Goal: Transaction & Acquisition: Purchase product/service

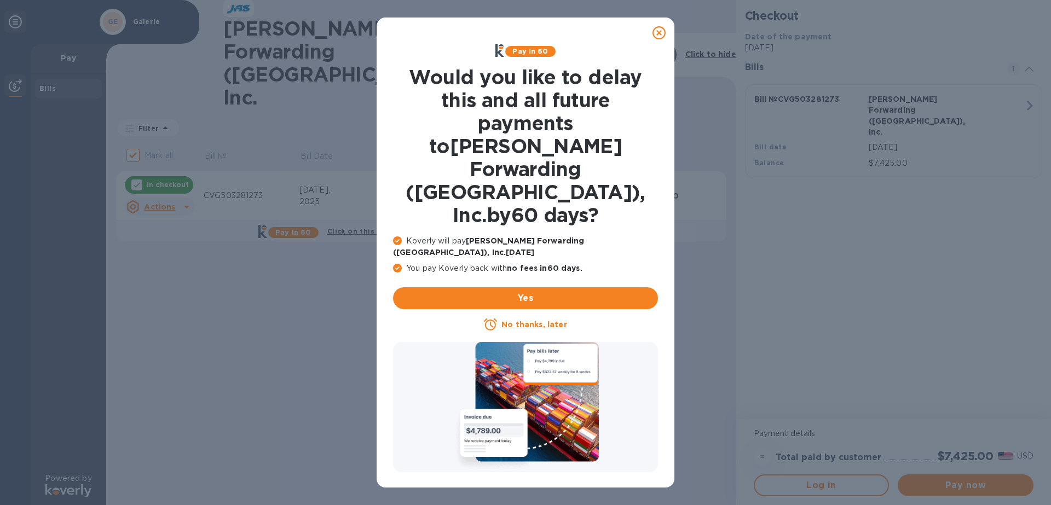
click at [522, 320] on u "No thanks, later" at bounding box center [534, 324] width 65 height 9
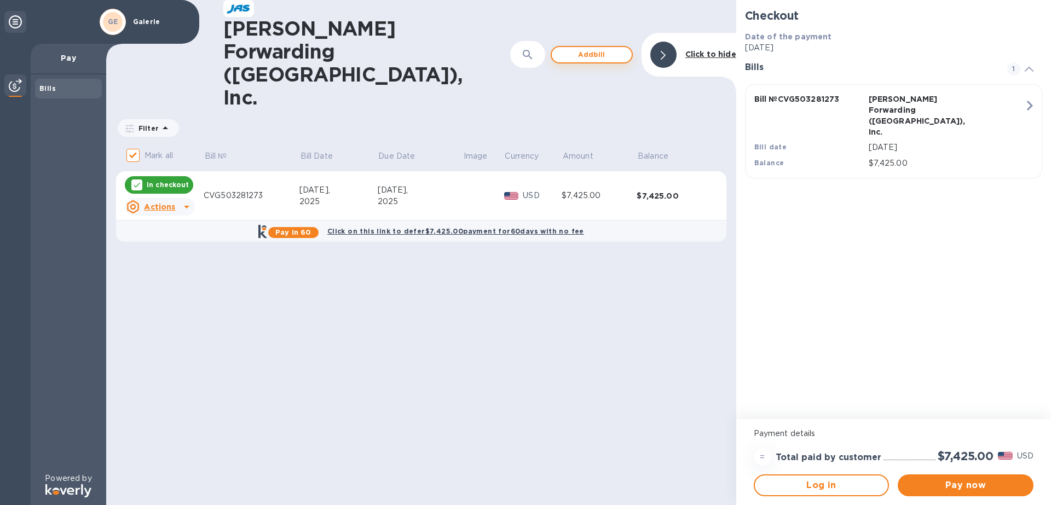
click at [583, 48] on span "Add bill" at bounding box center [592, 54] width 62 height 13
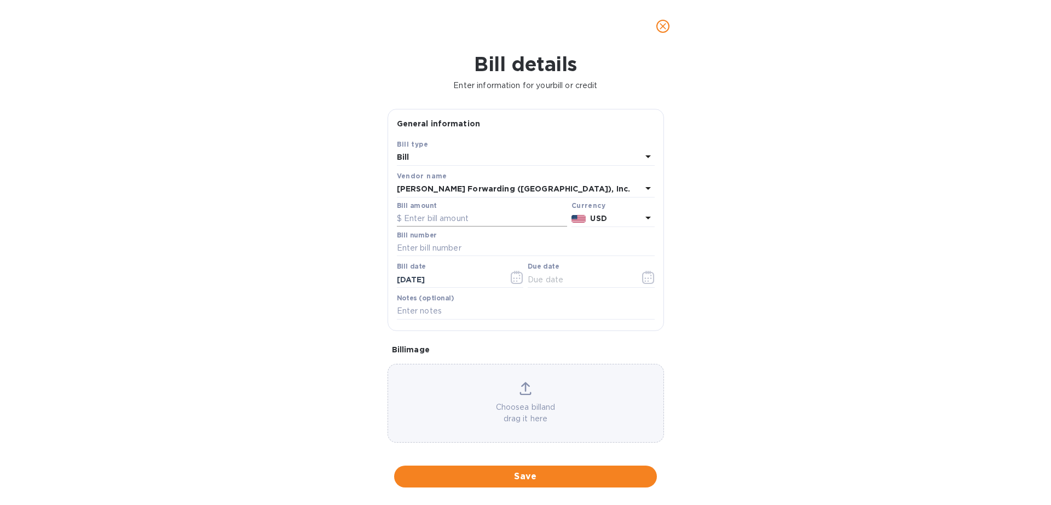
click at [442, 214] on input "text" at bounding box center [482, 219] width 170 height 16
type input "18,156.00"
click at [445, 246] on input "text" at bounding box center [526, 248] width 258 height 16
type input "CVG503284430"
click at [513, 277] on icon "button" at bounding box center [517, 277] width 13 height 13
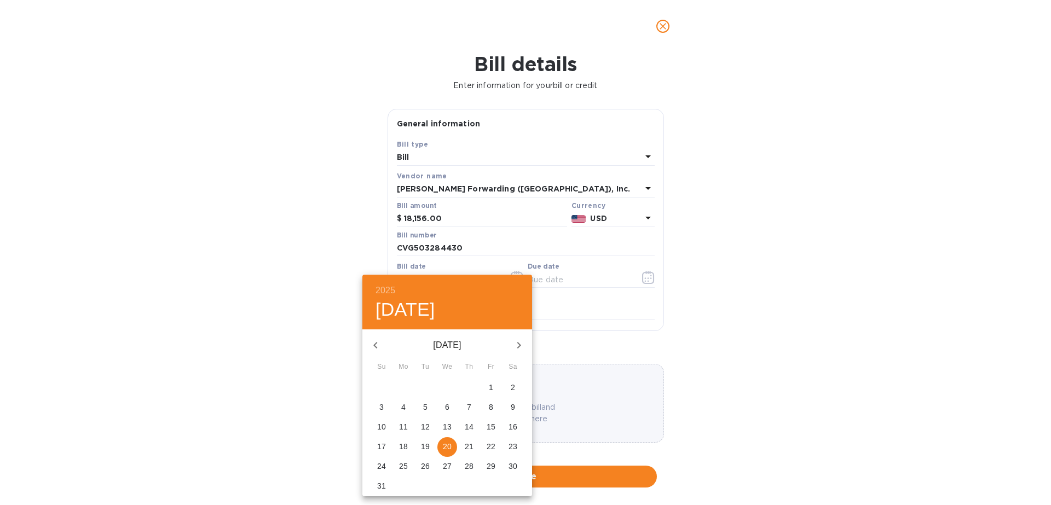
click at [381, 341] on icon "button" at bounding box center [375, 345] width 13 height 13
click at [428, 424] on p "17" at bounding box center [425, 427] width 9 height 11
type input "[DATE]"
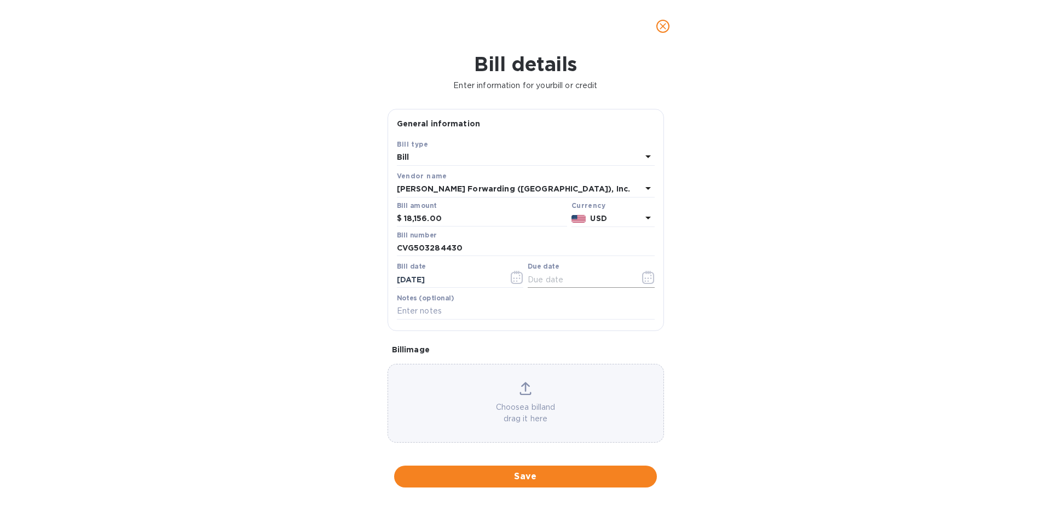
click at [646, 277] on icon "button" at bounding box center [648, 277] width 13 height 13
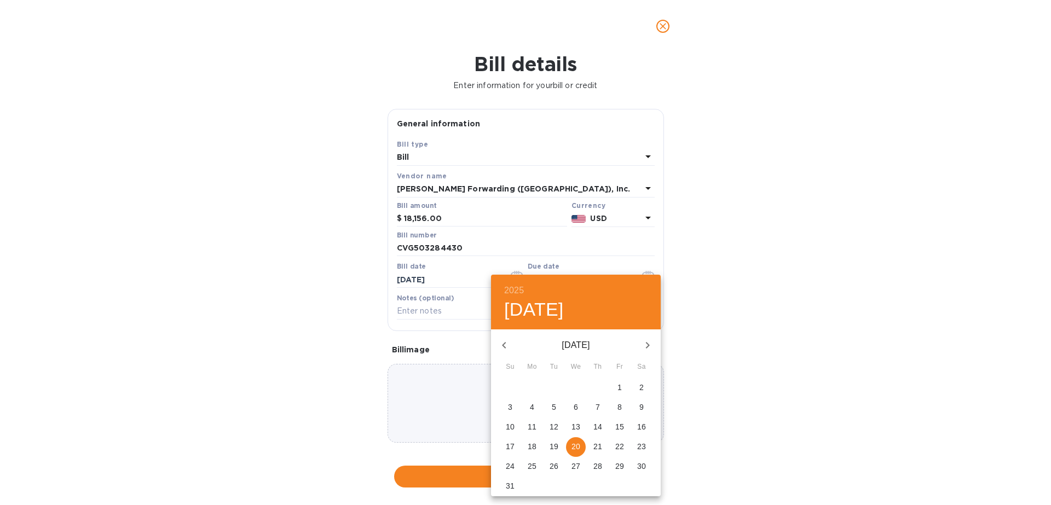
click at [509, 446] on p "17" at bounding box center [510, 446] width 9 height 11
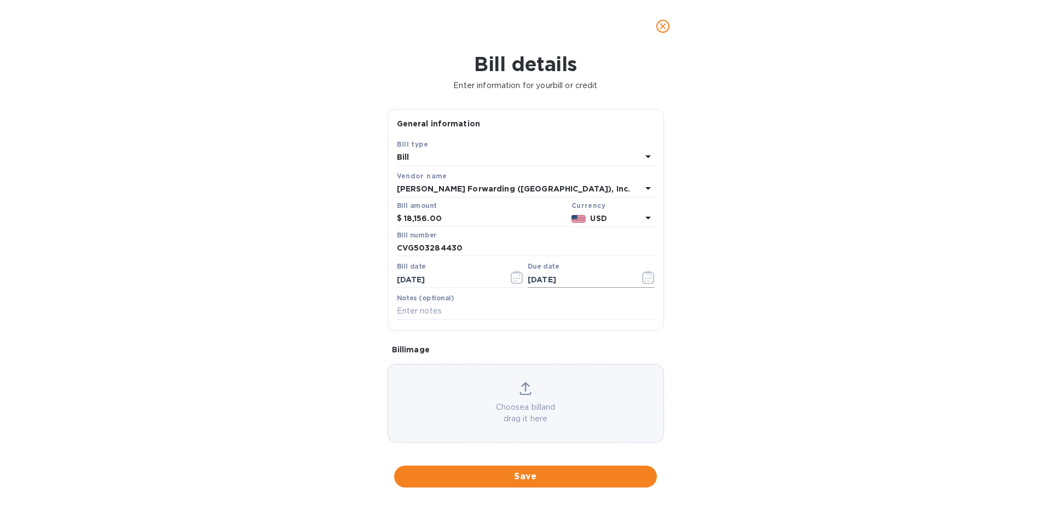
click at [646, 279] on icon "button" at bounding box center [648, 277] width 13 height 13
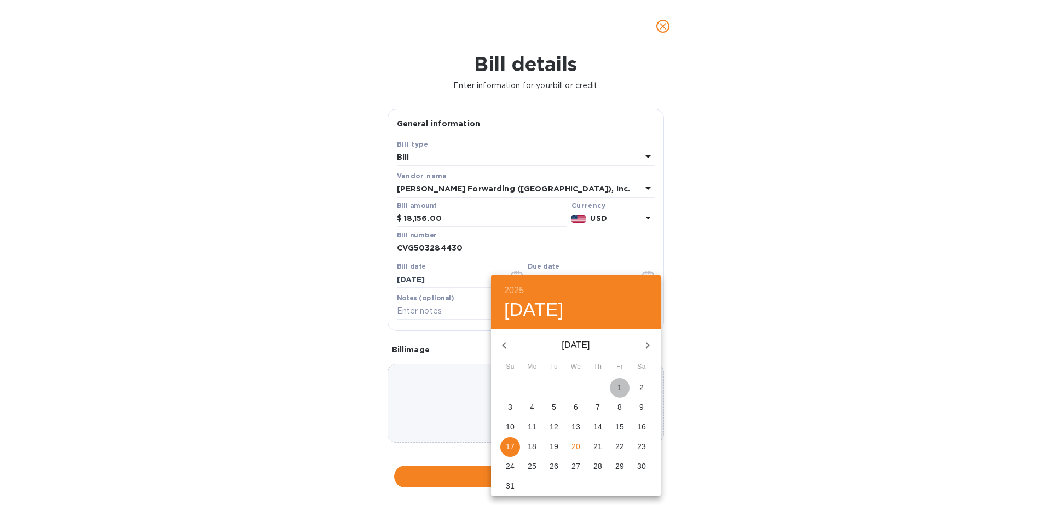
click at [619, 389] on p "1" at bounding box center [620, 387] width 4 height 11
type input "[DATE]"
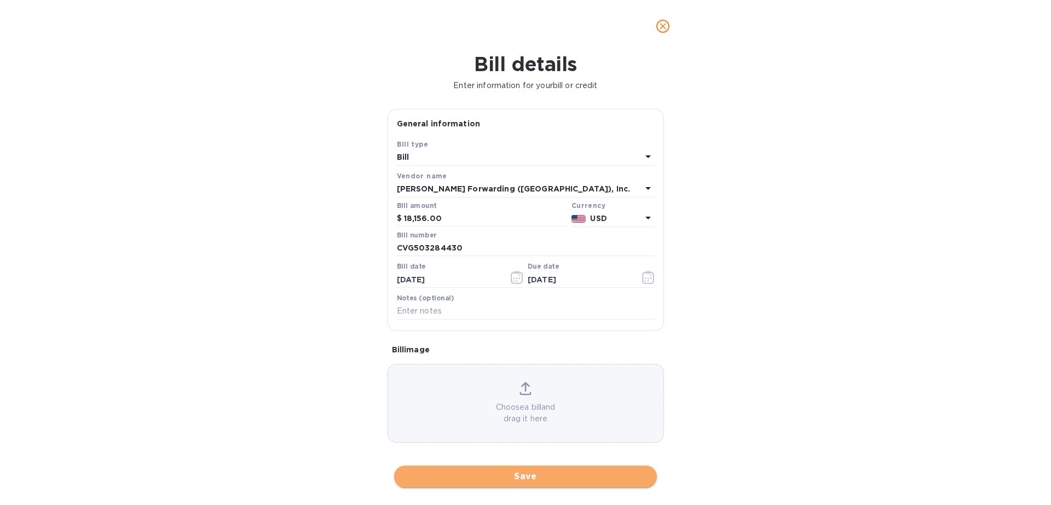
click at [524, 479] on span "Save" at bounding box center [525, 476] width 245 height 13
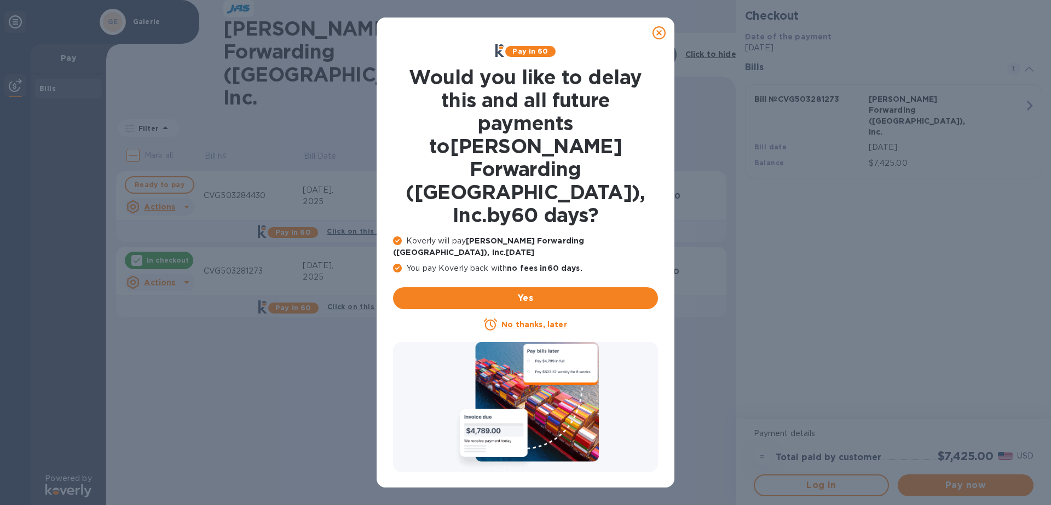
click at [536, 320] on u "No thanks, later" at bounding box center [534, 324] width 65 height 9
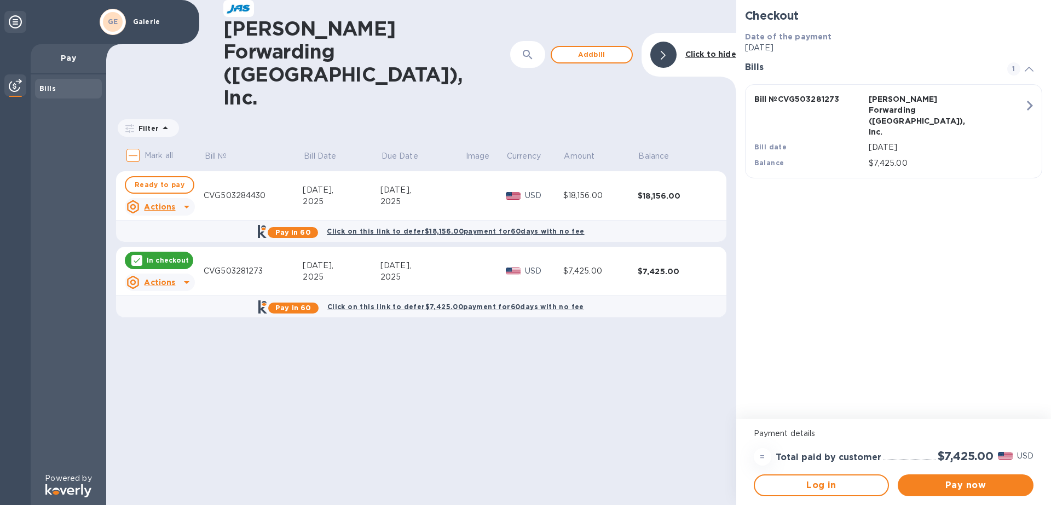
click at [169, 278] on u "Actions" at bounding box center [159, 282] width 31 height 9
click at [170, 291] on b "Delete" at bounding box center [169, 289] width 27 height 9
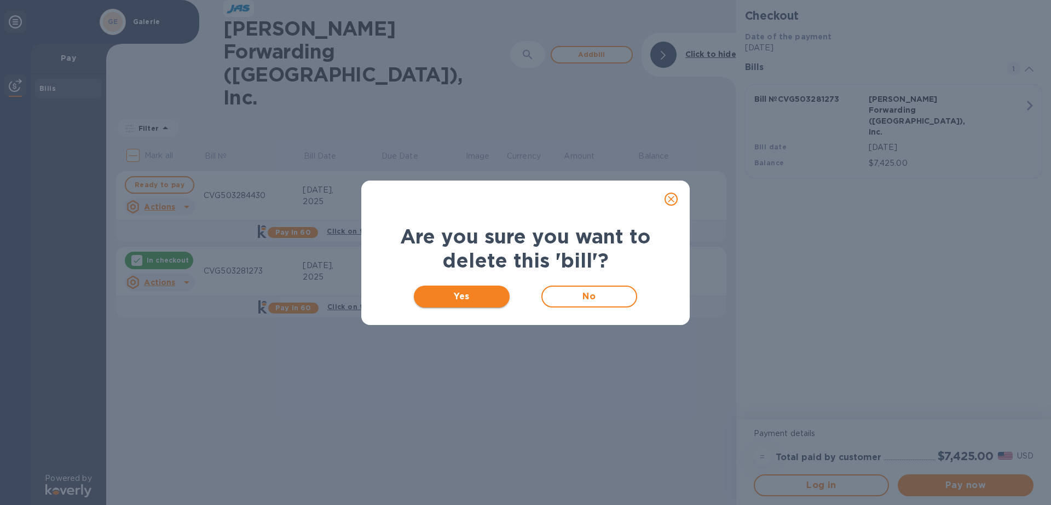
click at [482, 294] on span "Yes" at bounding box center [462, 296] width 78 height 13
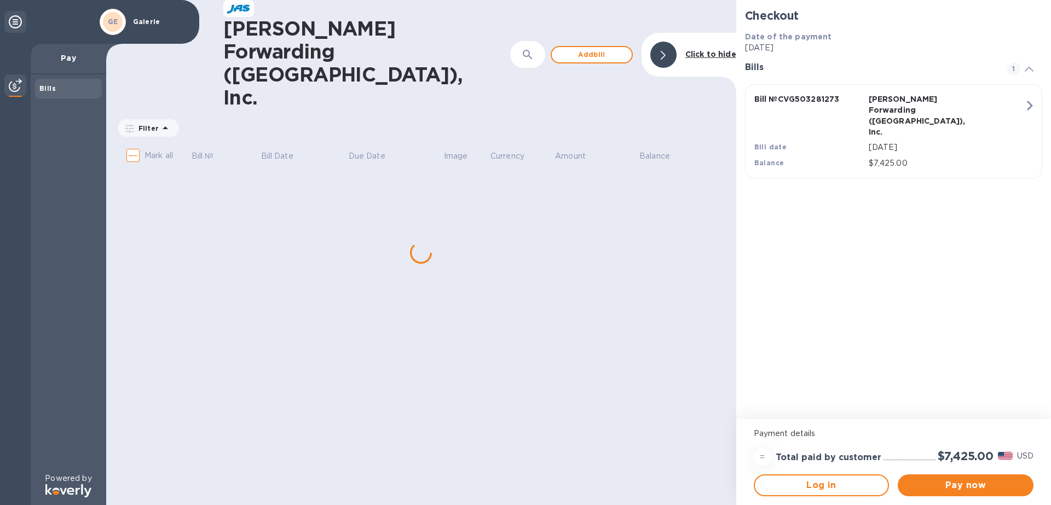
checkbox input "true"
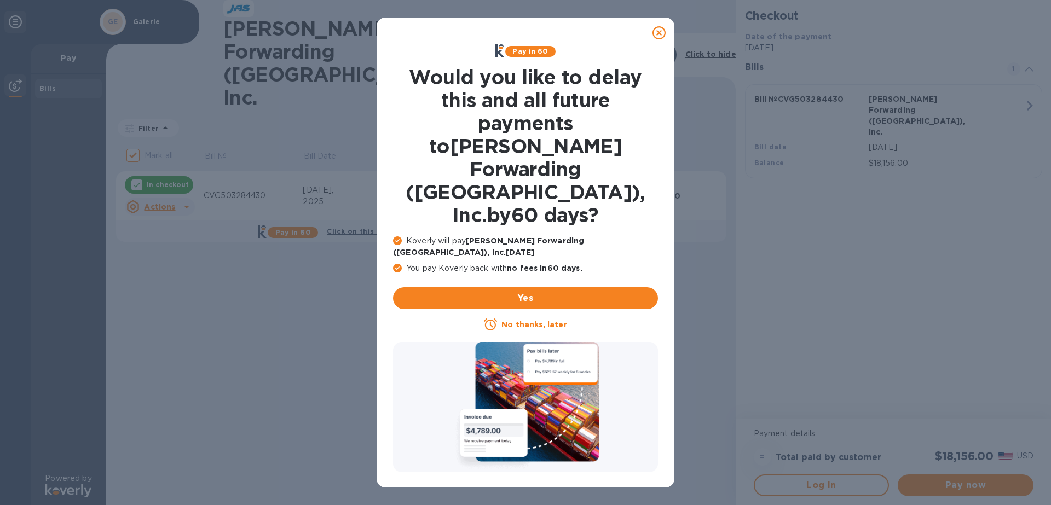
click at [536, 320] on u "No thanks, later" at bounding box center [534, 324] width 65 height 9
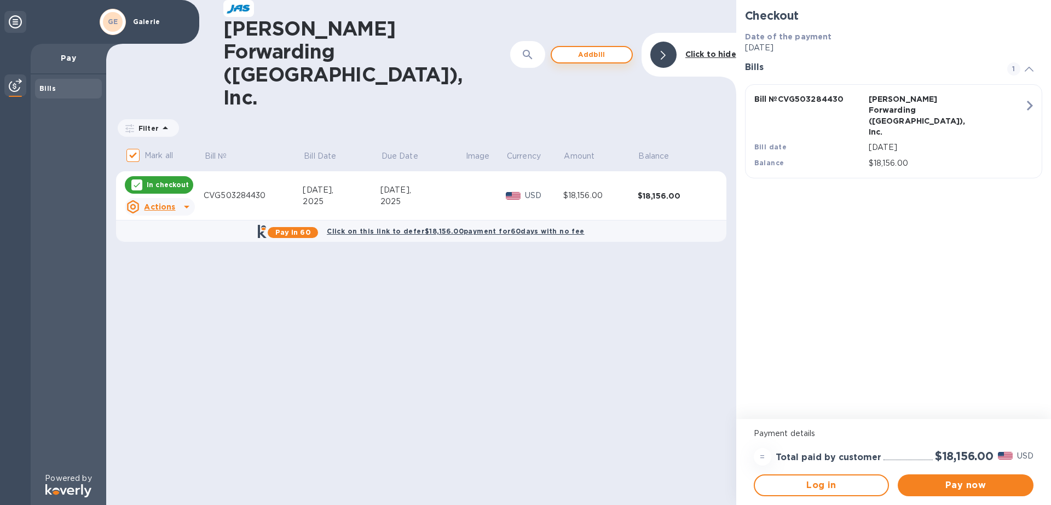
click at [597, 48] on span "Add bill" at bounding box center [592, 54] width 62 height 13
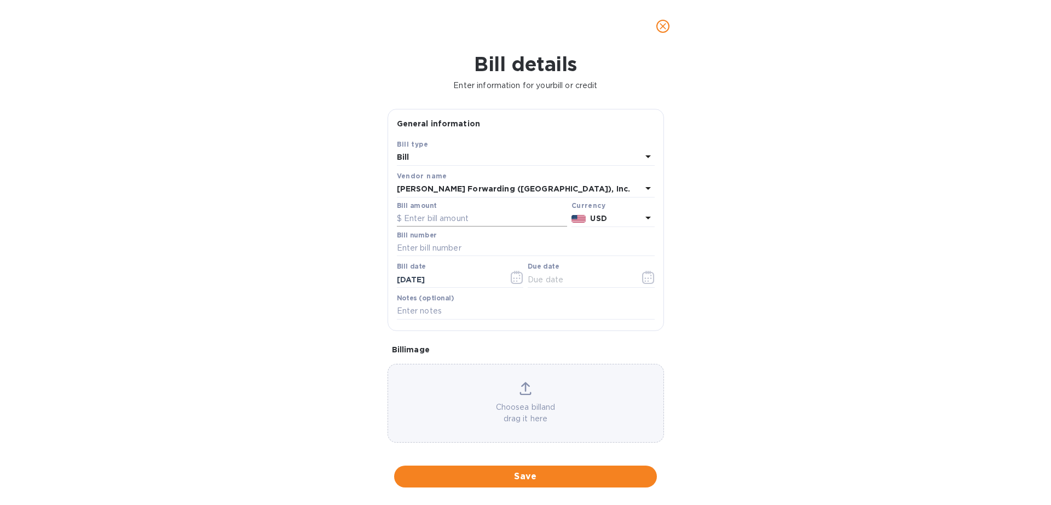
click at [444, 218] on input "text" at bounding box center [482, 219] width 170 height 16
type input "7,425.00"
click at [450, 252] on input "text" at bounding box center [526, 248] width 258 height 16
type input "CVG503281273"
click at [463, 283] on input "[DATE]" at bounding box center [448, 280] width 103 height 16
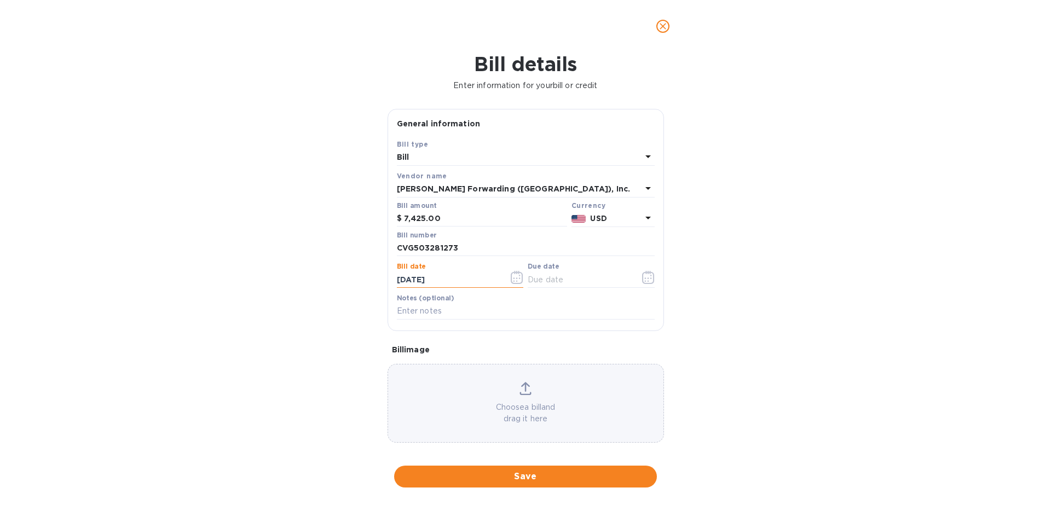
click at [518, 280] on icon "button" at bounding box center [517, 277] width 13 height 13
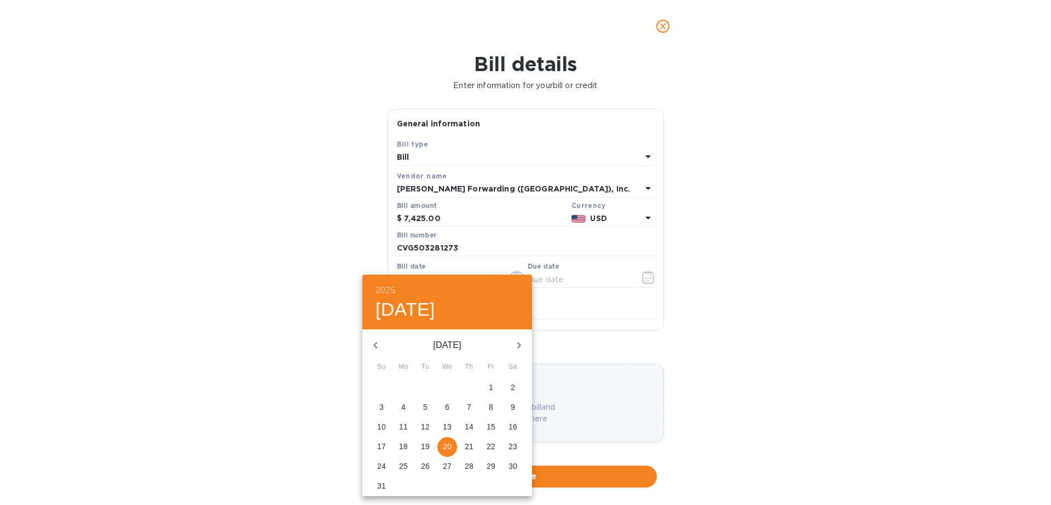
click at [382, 346] on icon "button" at bounding box center [375, 345] width 13 height 13
click at [490, 409] on p "13" at bounding box center [491, 407] width 9 height 11
type input "[DATE]"
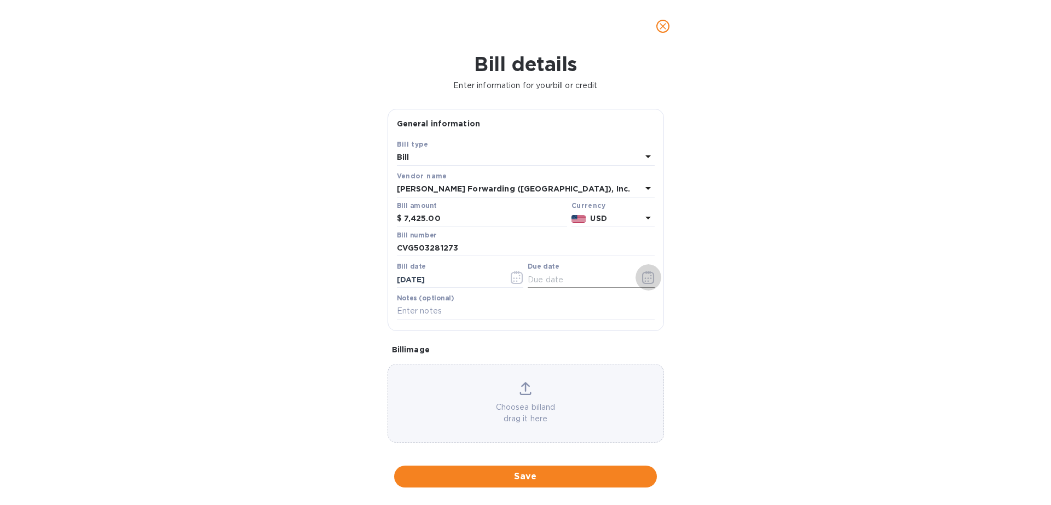
click at [642, 279] on icon "button" at bounding box center [648, 277] width 13 height 13
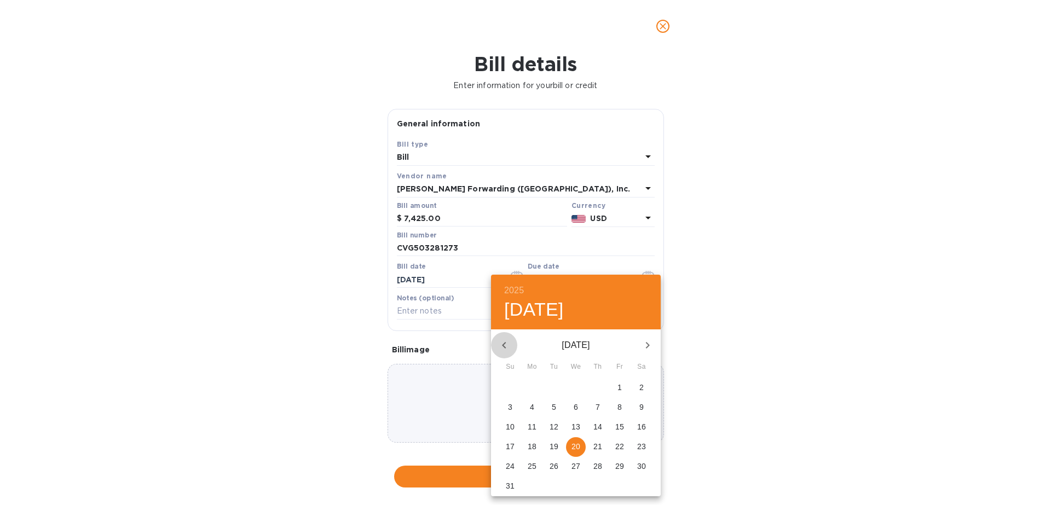
click at [505, 347] on icon "button" at bounding box center [504, 345] width 4 height 7
click at [533, 465] on p "28" at bounding box center [532, 466] width 9 height 11
type input "[DATE]"
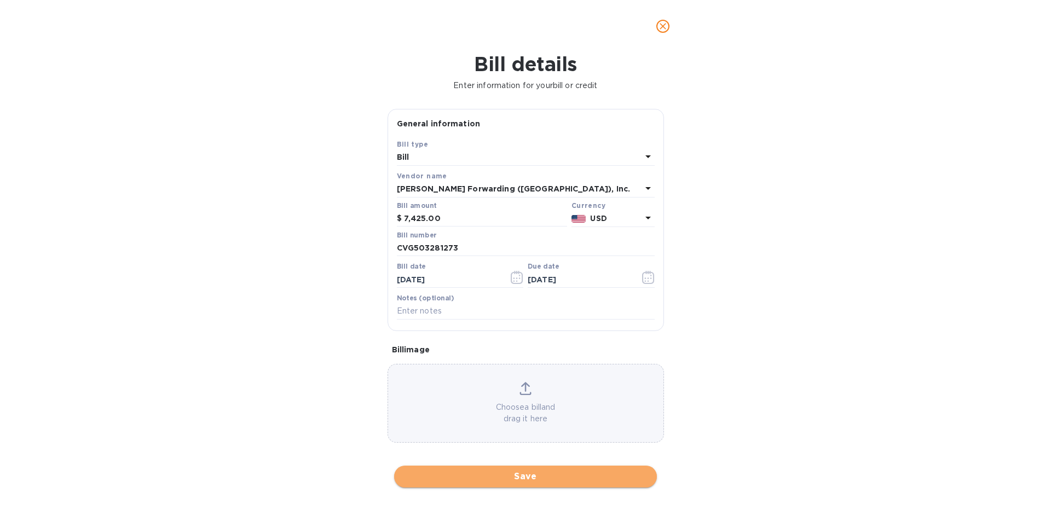
click at [528, 481] on span "Save" at bounding box center [525, 476] width 245 height 13
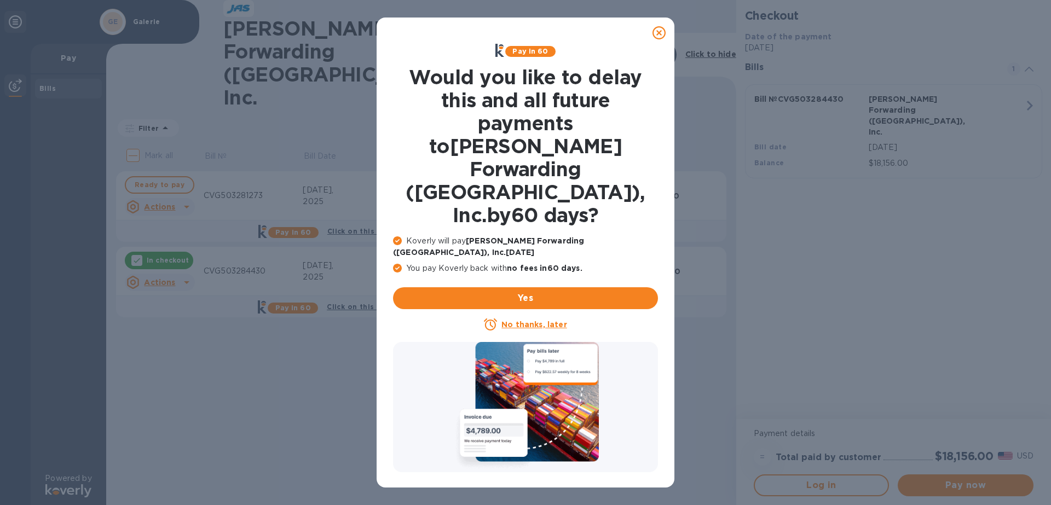
click at [545, 320] on u "No thanks, later" at bounding box center [534, 324] width 65 height 9
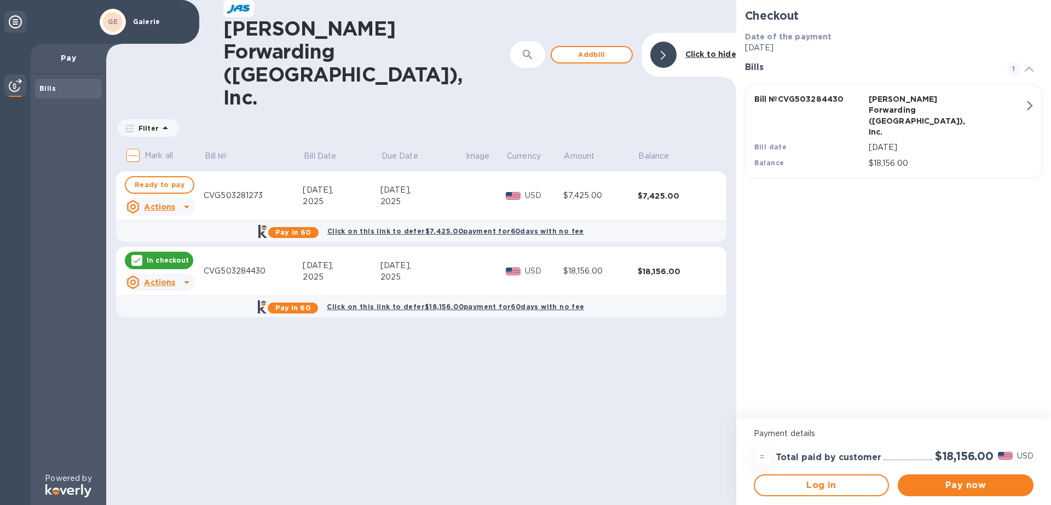
click at [136, 144] on input "Mark all" at bounding box center [133, 155] width 23 height 23
checkbox input "true"
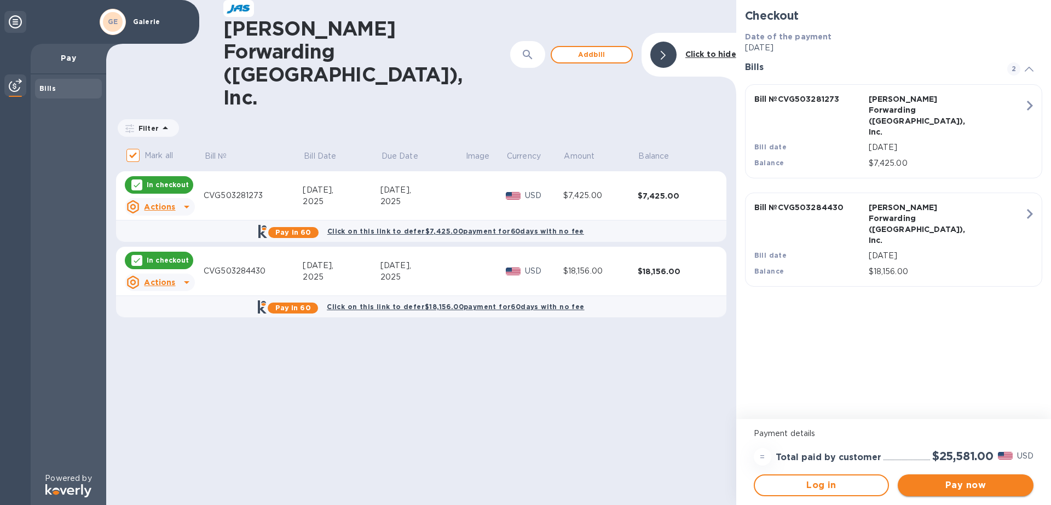
click at [946, 489] on span "Pay now" at bounding box center [966, 485] width 118 height 13
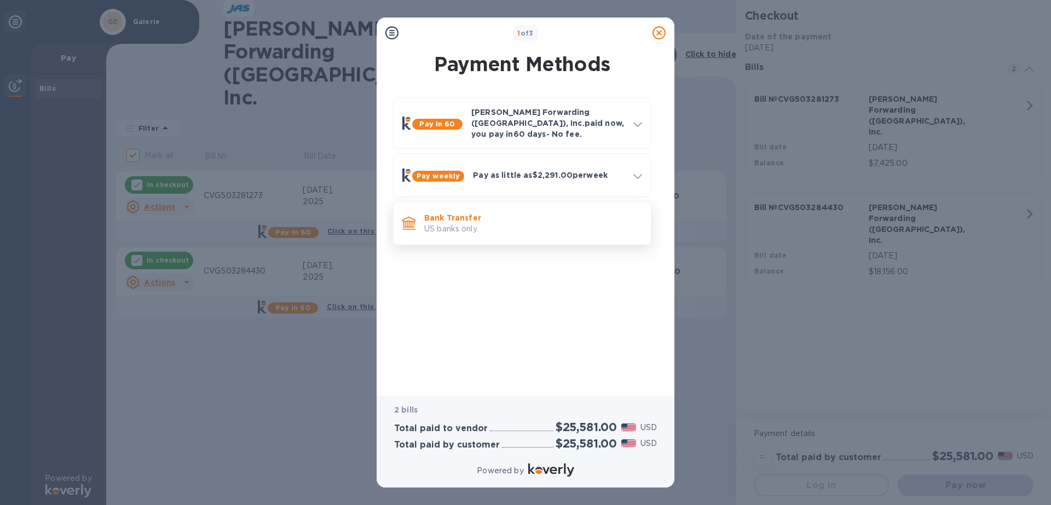
click at [556, 228] on div "Bank Transfer US banks only." at bounding box center [533, 223] width 227 height 31
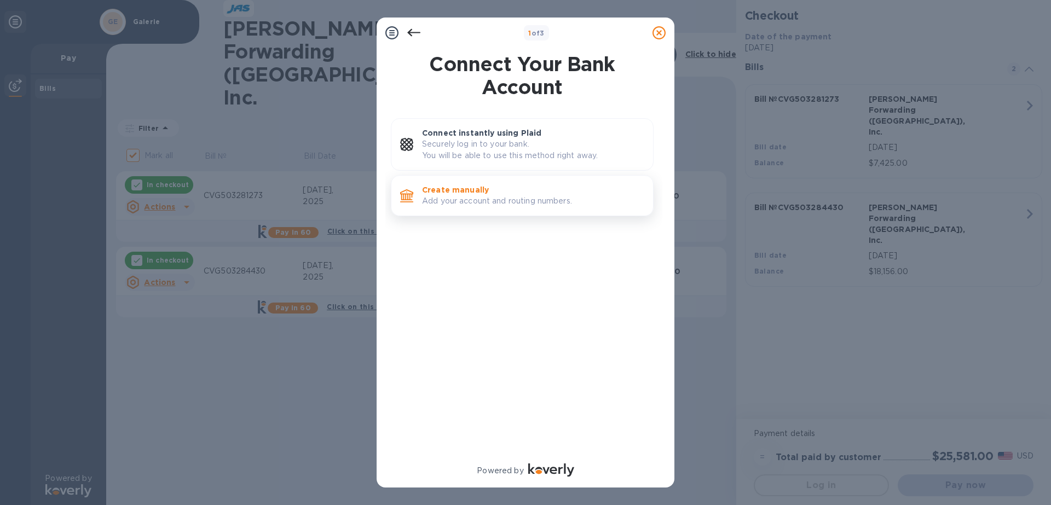
click at [507, 203] on p "Add your account and routing numbers." at bounding box center [533, 200] width 222 height 11
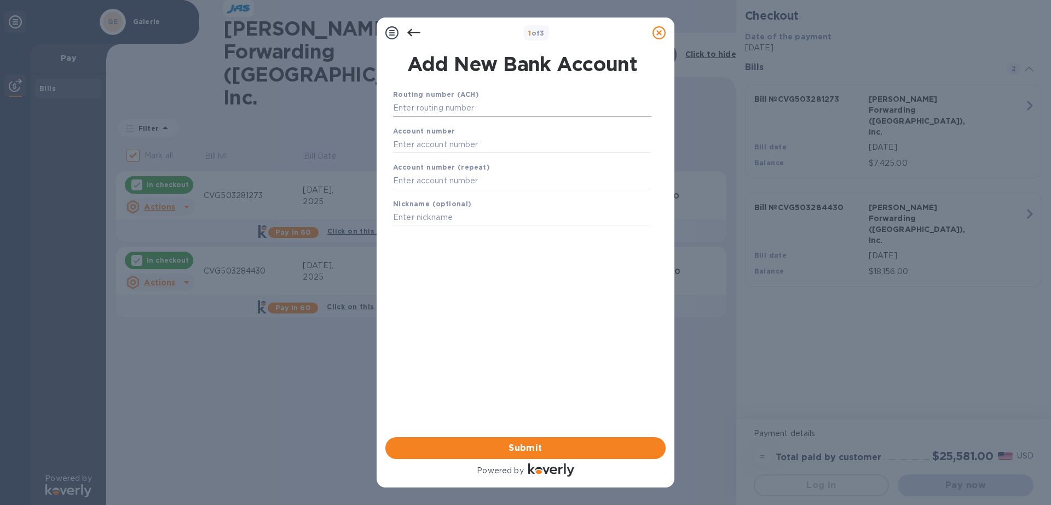
click at [491, 114] on input "text" at bounding box center [522, 108] width 258 height 16
type input "042102160"
click at [479, 153] on input "text" at bounding box center [522, 158] width 258 height 16
type input "376752"
click at [463, 198] on input "text" at bounding box center [522, 195] width 258 height 16
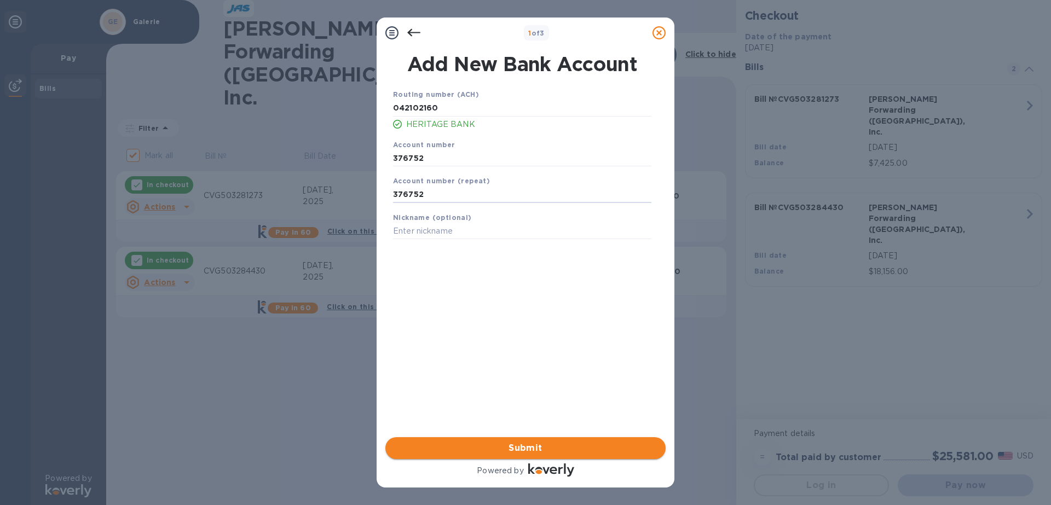
type input "376752"
click at [551, 452] on span "Submit" at bounding box center [525, 448] width 263 height 13
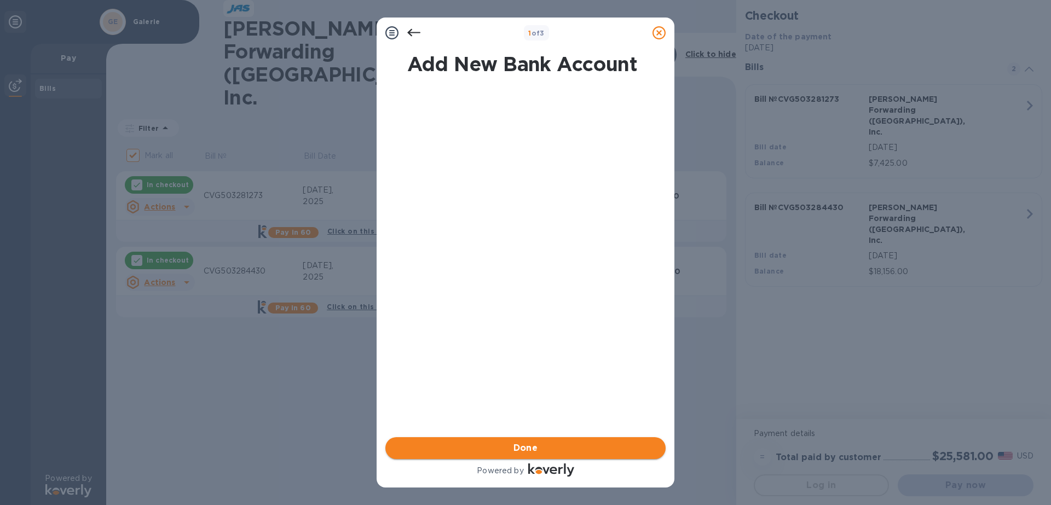
click at [551, 452] on span "Done" at bounding box center [525, 448] width 263 height 13
